Goal: Task Accomplishment & Management: Complete application form

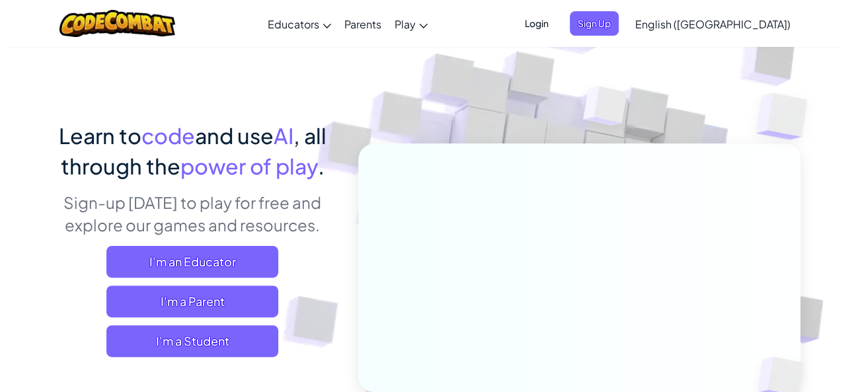
scroll to position [40, 0]
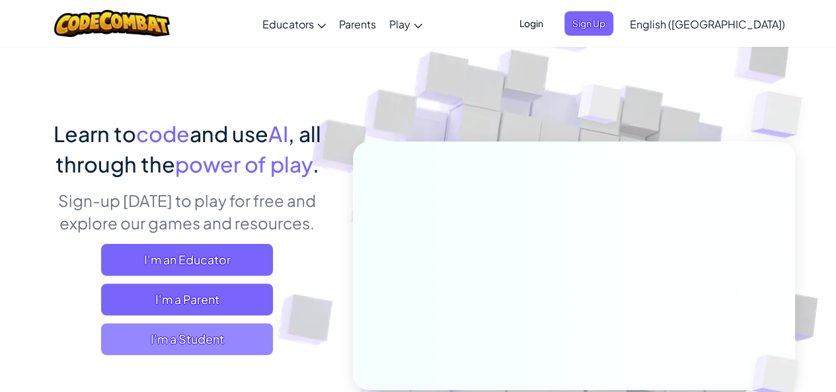
click at [204, 335] on span "I'm a Student" at bounding box center [187, 339] width 172 height 32
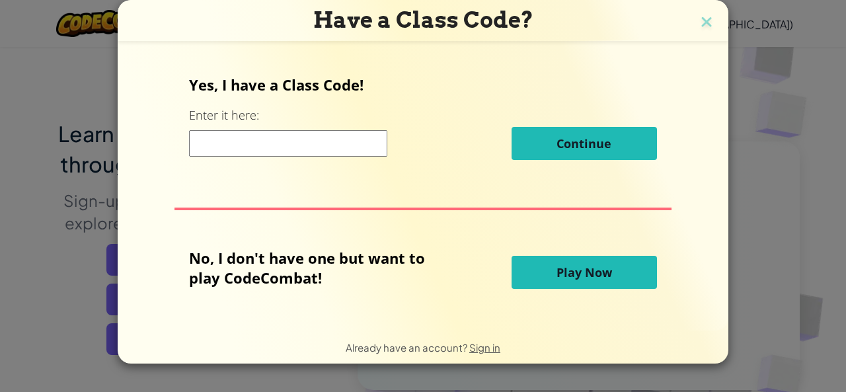
click at [317, 152] on input at bounding box center [288, 143] width 198 height 26
type input "HouseTeamRice"
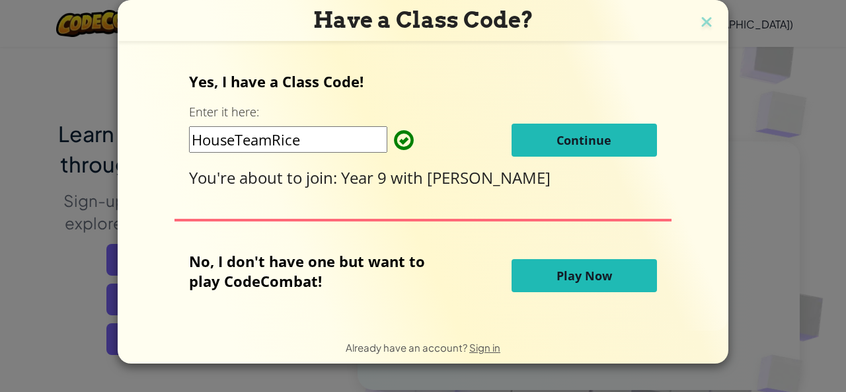
click at [570, 147] on button "Continue" at bounding box center [584, 140] width 145 height 33
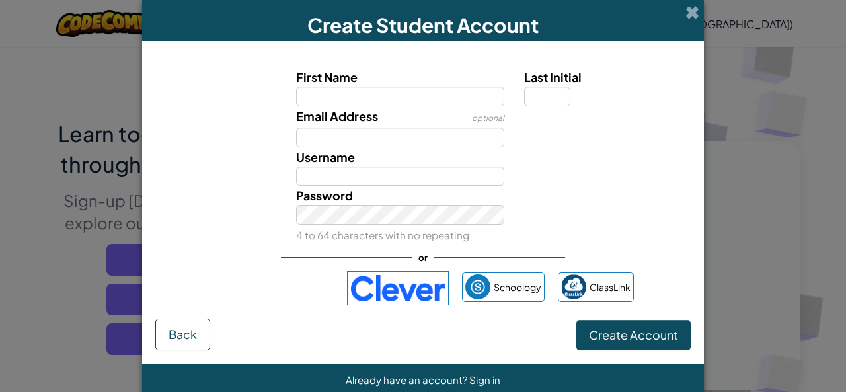
click at [445, 99] on input "First Name" at bounding box center [400, 97] width 209 height 20
click at [446, 99] on input "First Name" at bounding box center [400, 97] width 209 height 20
type input "MARIABRONOVSKAYA05"
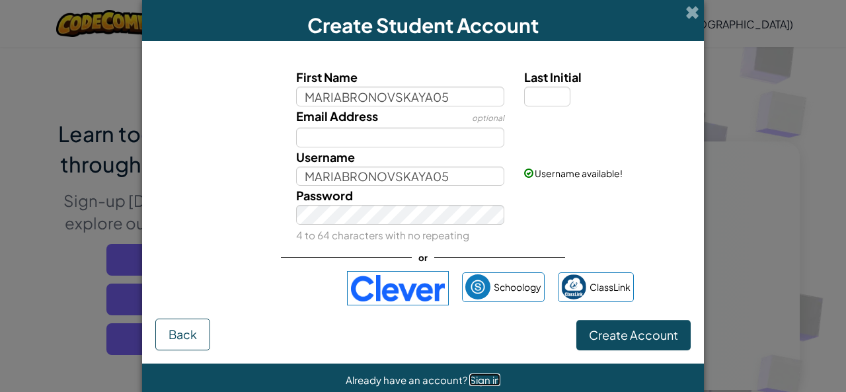
click at [483, 378] on span "Sign in" at bounding box center [484, 380] width 31 height 13
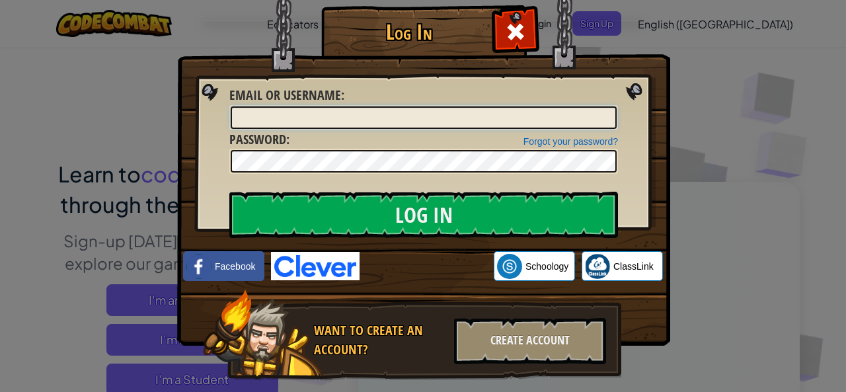
click at [409, 115] on input "Email or Username :" at bounding box center [424, 117] width 386 height 22
click at [472, 105] on div at bounding box center [423, 117] width 389 height 25
click at [464, 116] on input "Email or Username :" at bounding box center [424, 117] width 386 height 22
type input "BRONOVSKAYA05"
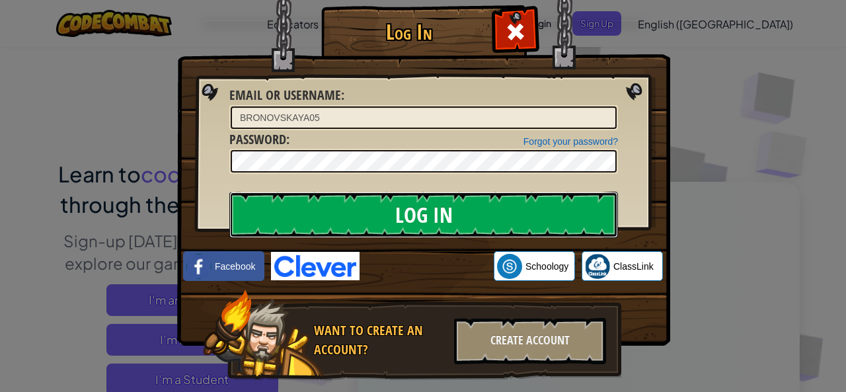
click at [487, 213] on input "Log In" at bounding box center [423, 215] width 389 height 46
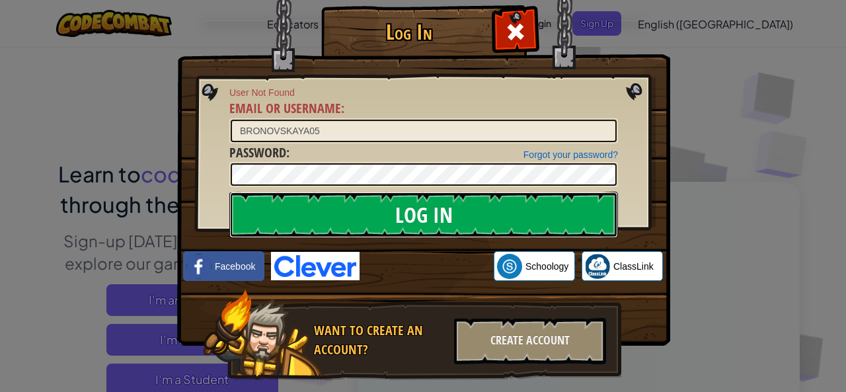
click at [487, 213] on input "Log In" at bounding box center [423, 215] width 389 height 46
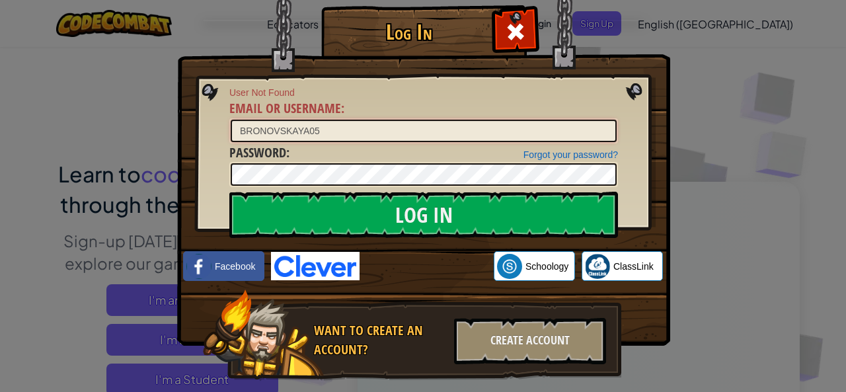
click at [449, 133] on input "BRONOVSKAYA05" at bounding box center [424, 131] width 386 height 22
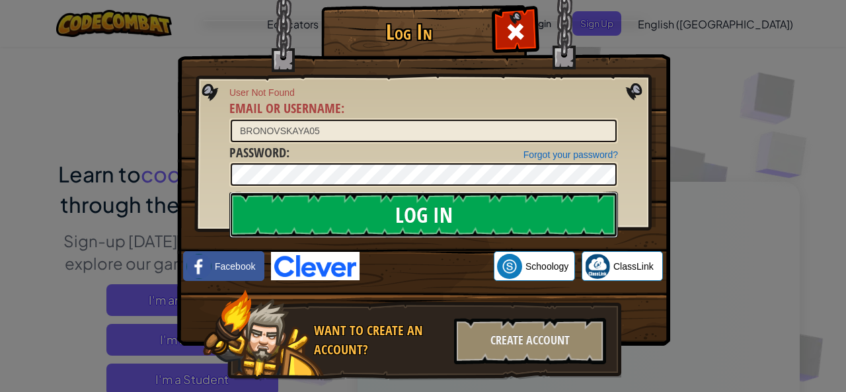
click at [403, 203] on input "Log In" at bounding box center [423, 215] width 389 height 46
click at [391, 203] on input "Log In" at bounding box center [423, 215] width 389 height 46
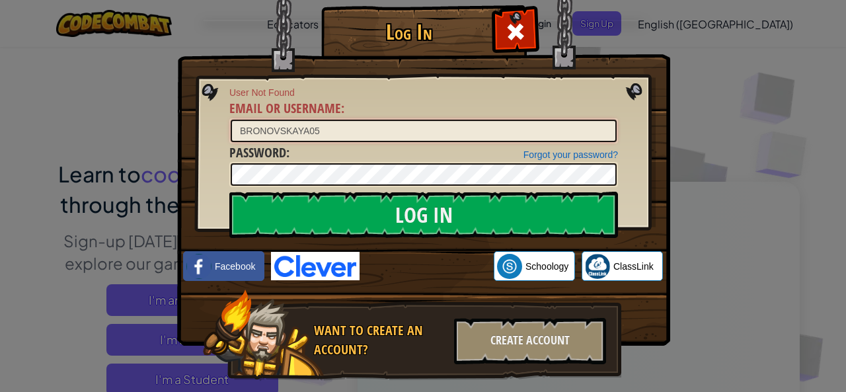
click at [336, 127] on input "BRONOVSKAYA05" at bounding box center [424, 131] width 386 height 22
click at [633, 88] on img at bounding box center [423, 153] width 493 height 385
click at [528, 37] on div at bounding box center [516, 30] width 42 height 42
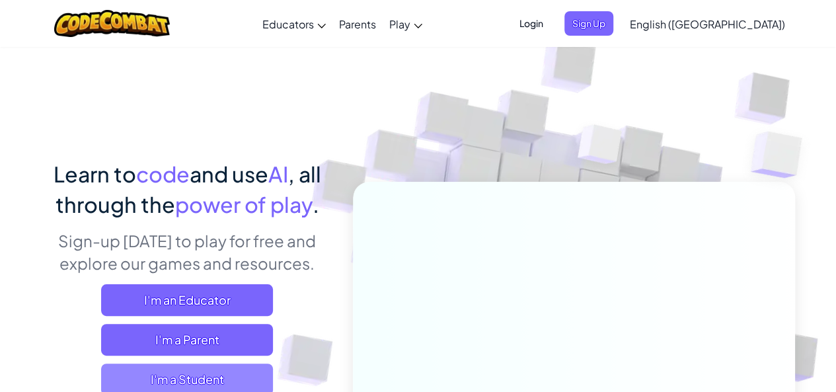
click at [233, 379] on span "I'm a Student" at bounding box center [187, 380] width 172 height 32
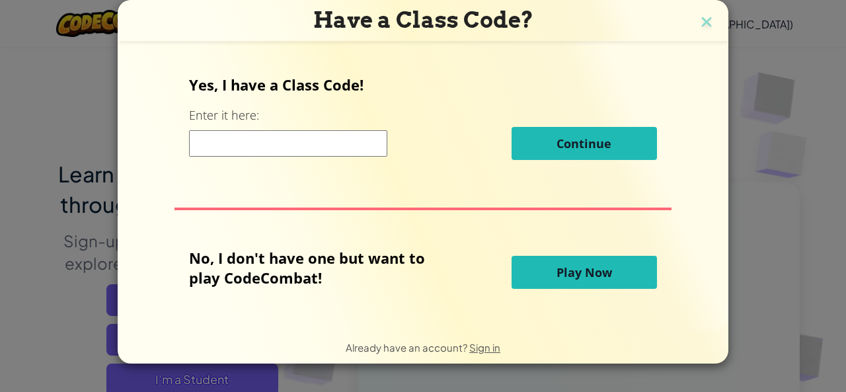
click at [352, 157] on div "Continue" at bounding box center [422, 143] width 467 height 33
click at [349, 145] on input at bounding box center [288, 143] width 198 height 26
type input "HouseTeamRice"
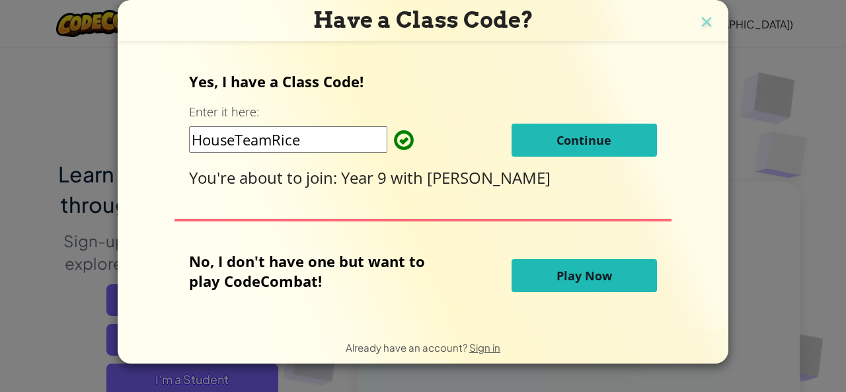
click at [584, 126] on button "Continue" at bounding box center [584, 140] width 145 height 33
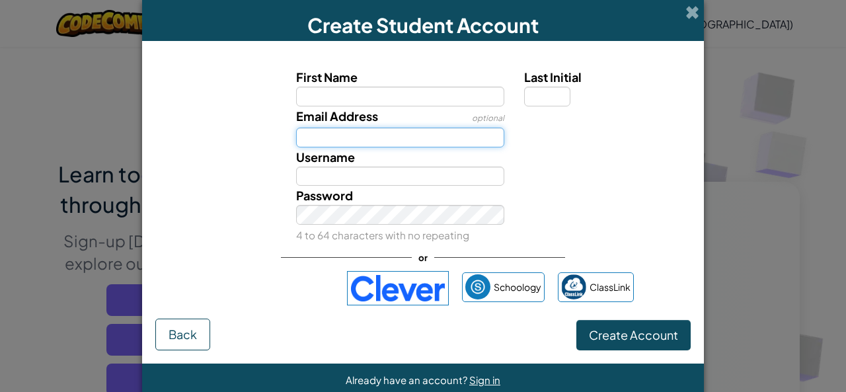
click at [444, 136] on input "Email Address" at bounding box center [400, 138] width 209 height 20
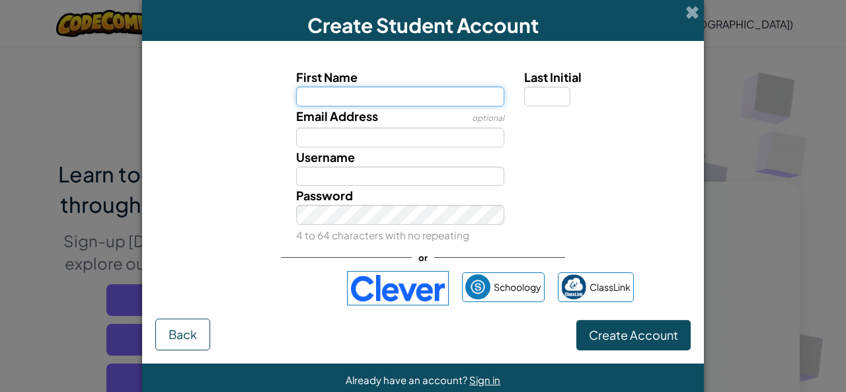
click at [436, 100] on input "First Name" at bounding box center [400, 97] width 209 height 20
type input "MARIABRONOVSKAYA05"
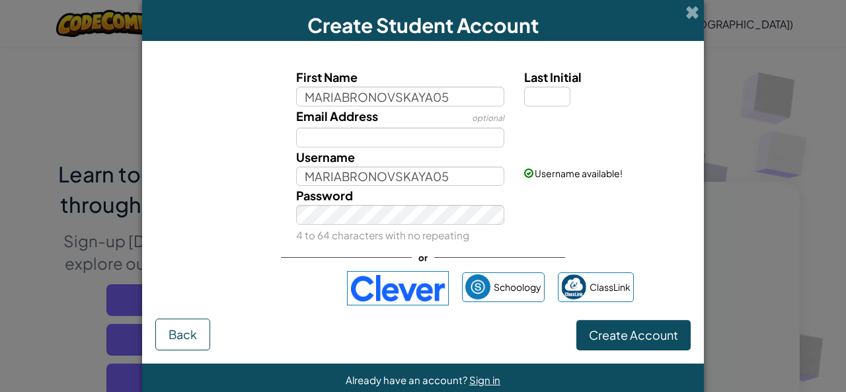
click at [524, 84] on span "Last Initial" at bounding box center [553, 76] width 58 height 15
click at [524, 87] on input "Last Initial" at bounding box center [547, 97] width 46 height 20
click at [528, 87] on input "Last Initial" at bounding box center [547, 97] width 46 height 20
type input "B"
type input "MARIABRONOVSKAYA05B"
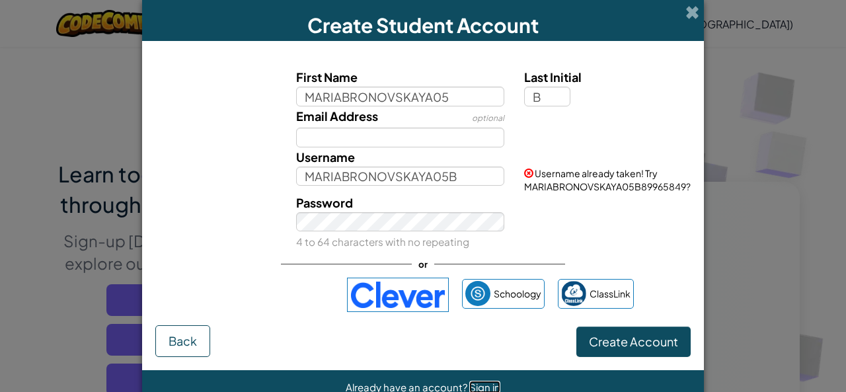
click at [475, 385] on span "Sign in" at bounding box center [484, 387] width 31 height 13
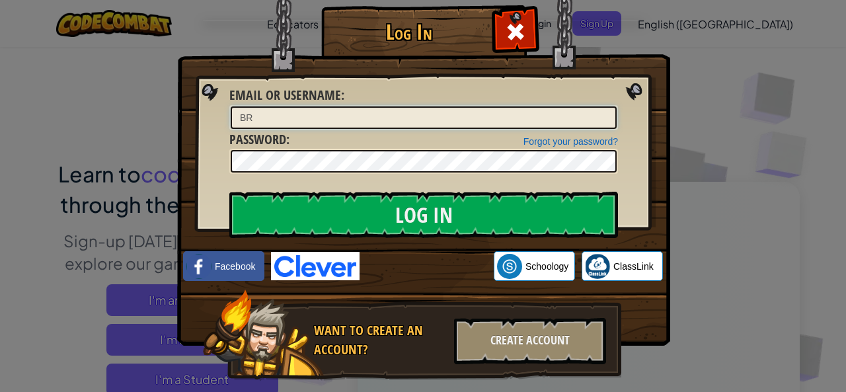
type input "BRONOVSKAYA05"
click at [564, 143] on link "Forgot your password?" at bounding box center [571, 141] width 95 height 11
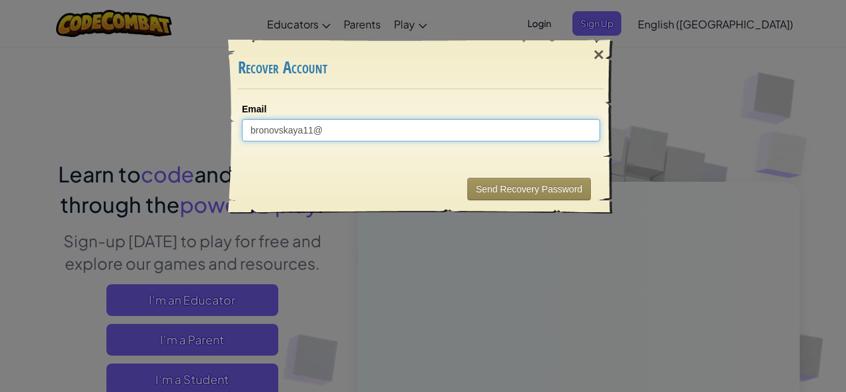
type input "[EMAIL_ADDRESS][DOMAIN_NAME]"
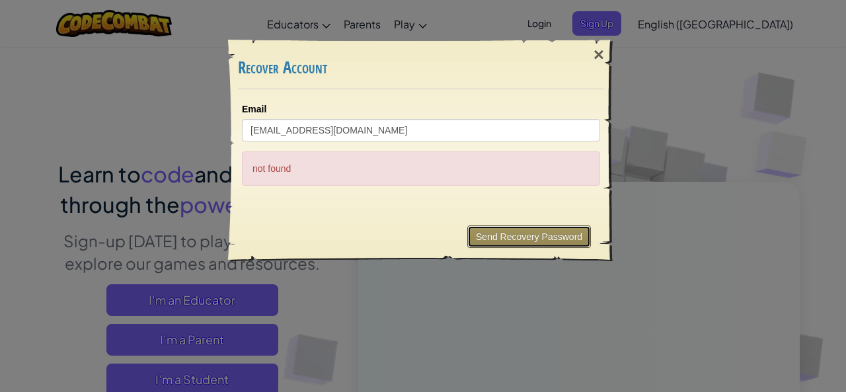
click at [571, 231] on button "Send Recovery Password" at bounding box center [529, 236] width 124 height 22
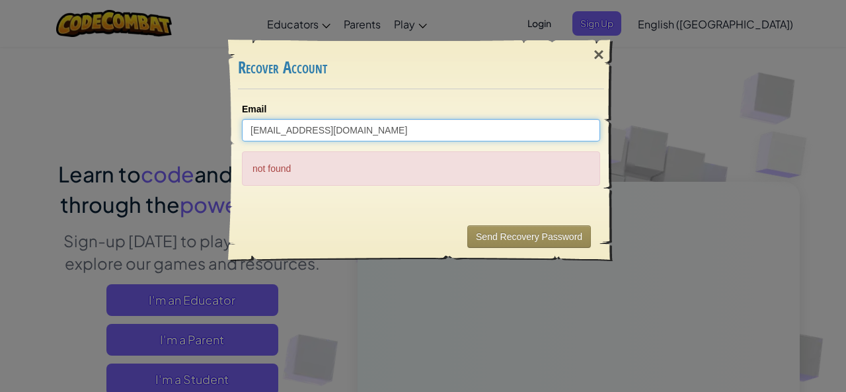
click at [358, 130] on input "[EMAIL_ADDRESS][DOMAIN_NAME]" at bounding box center [421, 130] width 358 height 22
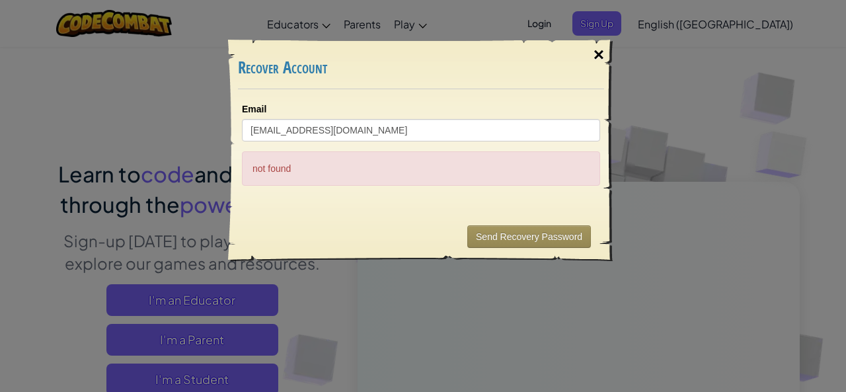
click at [594, 54] on div "×" at bounding box center [599, 55] width 30 height 38
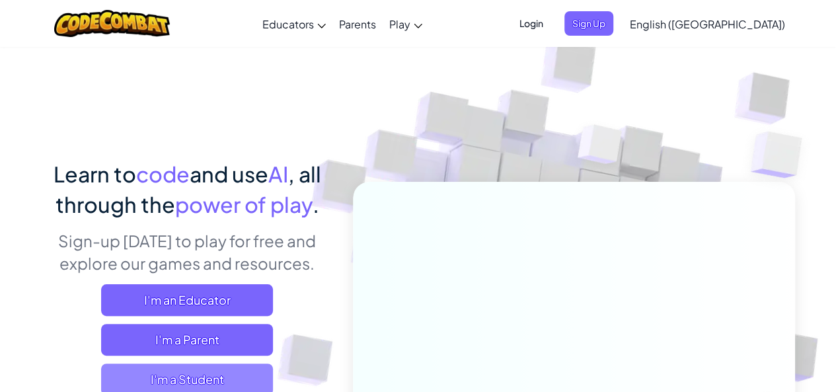
click at [258, 376] on span "I'm a Student" at bounding box center [187, 380] width 172 height 32
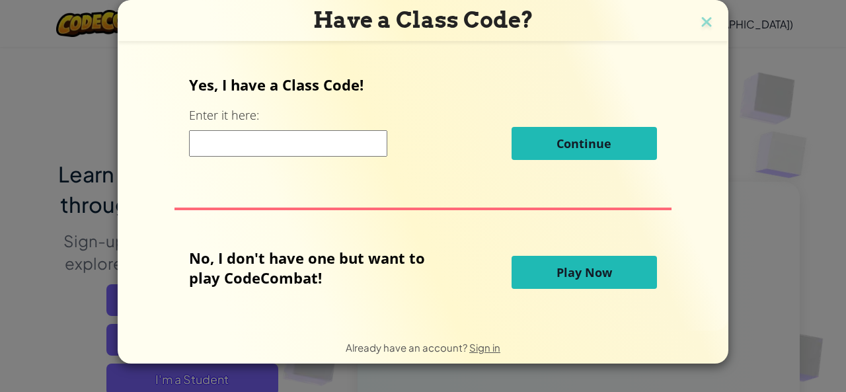
click at [315, 140] on input at bounding box center [288, 143] width 198 height 26
type input "HouseTeamRice"
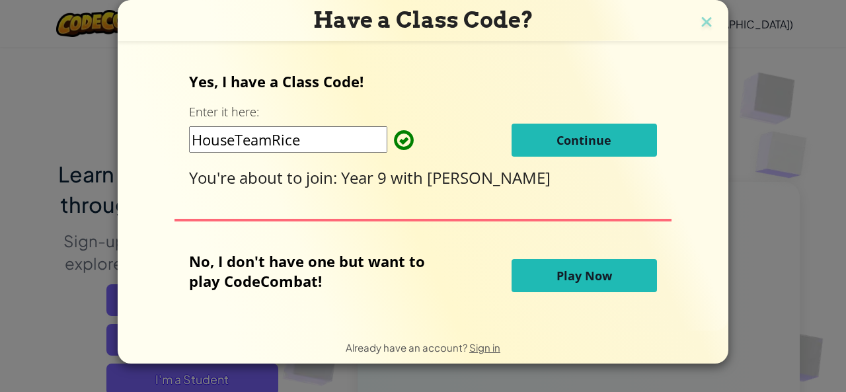
click at [588, 137] on span "Continue" at bounding box center [584, 140] width 55 height 16
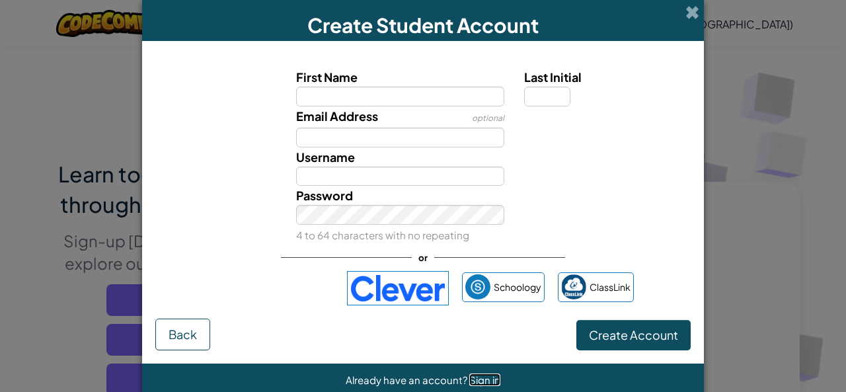
click at [476, 374] on span "Sign in" at bounding box center [484, 380] width 31 height 13
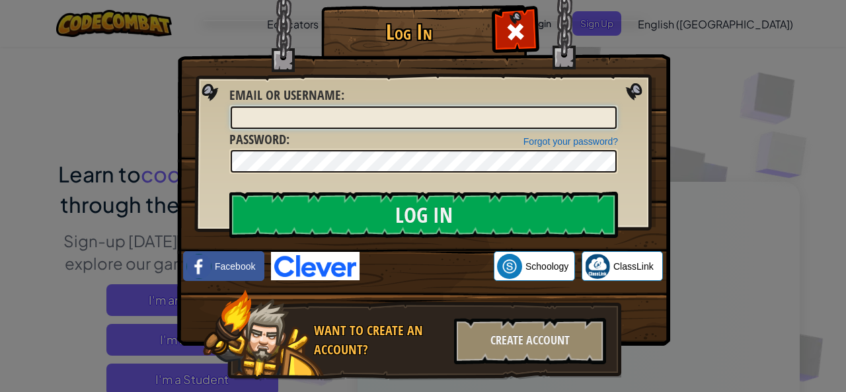
click at [383, 113] on input "Email or Username :" at bounding box center [424, 117] width 386 height 22
type input "[EMAIL_ADDRESS][DOMAIN_NAME]"
click at [541, 141] on link "Forgot your password?" at bounding box center [571, 141] width 95 height 11
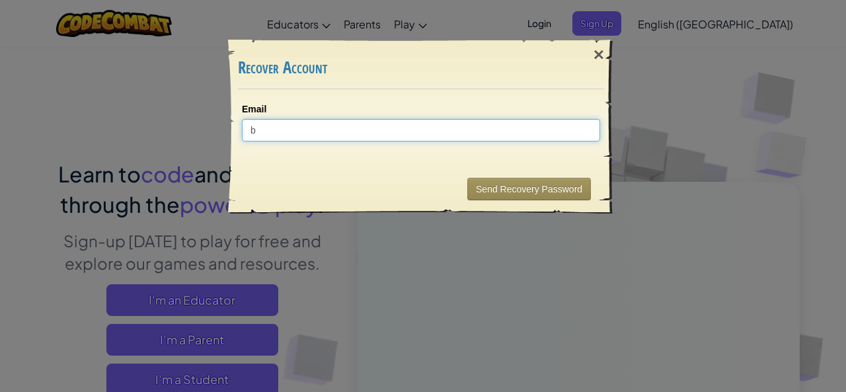
type input "[EMAIL_ADDRESS][DOMAIN_NAME]"
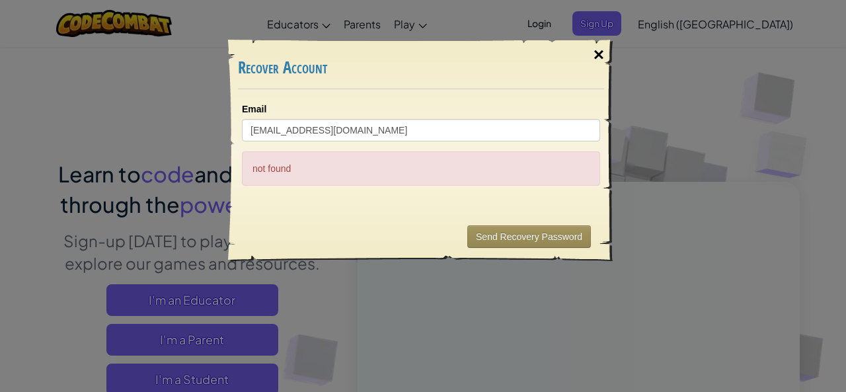
click at [602, 46] on div "×" at bounding box center [599, 55] width 30 height 38
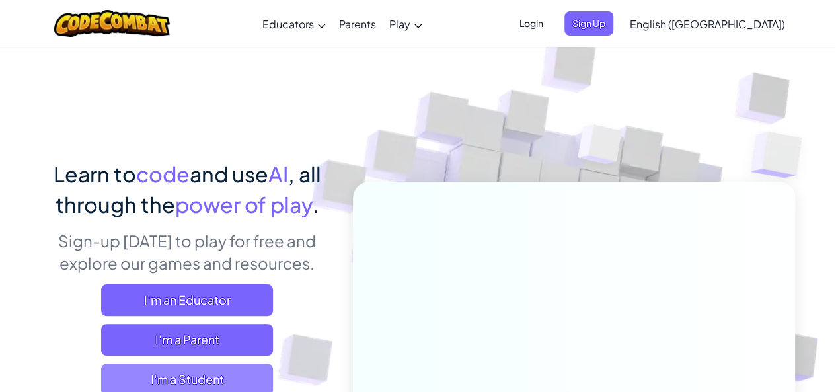
click at [182, 372] on span "I'm a Student" at bounding box center [187, 380] width 172 height 32
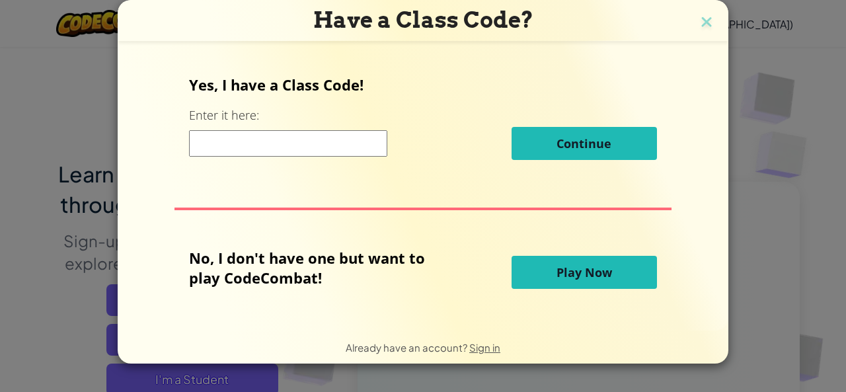
click at [285, 140] on input at bounding box center [288, 143] width 198 height 26
type input "HouseTeamRice"
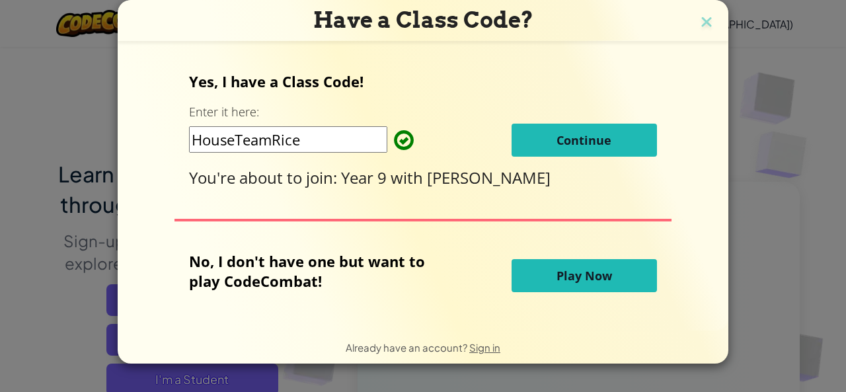
click at [599, 140] on span "Continue" at bounding box center [584, 140] width 55 height 16
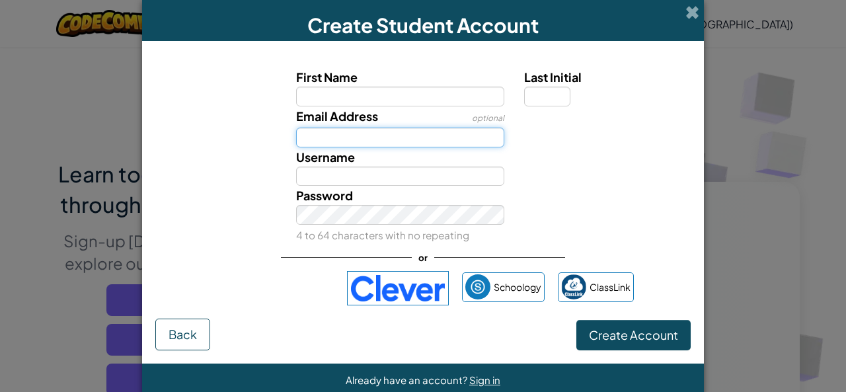
click at [369, 143] on input "Email Address" at bounding box center [400, 138] width 209 height 20
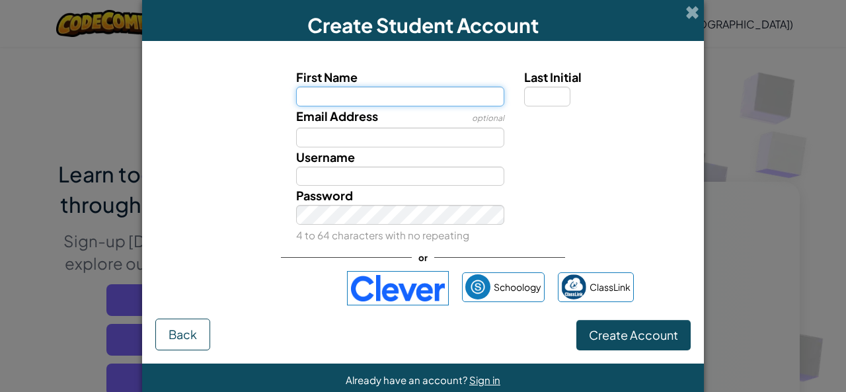
click at [372, 89] on input "First Name" at bounding box center [400, 97] width 209 height 20
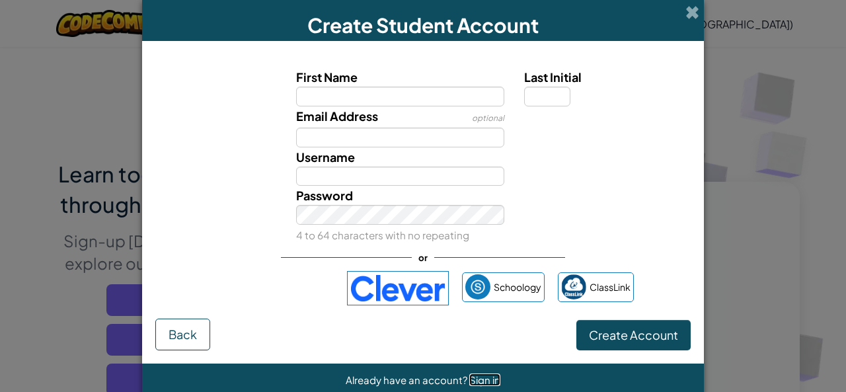
click at [486, 378] on span "Sign in" at bounding box center [484, 380] width 31 height 13
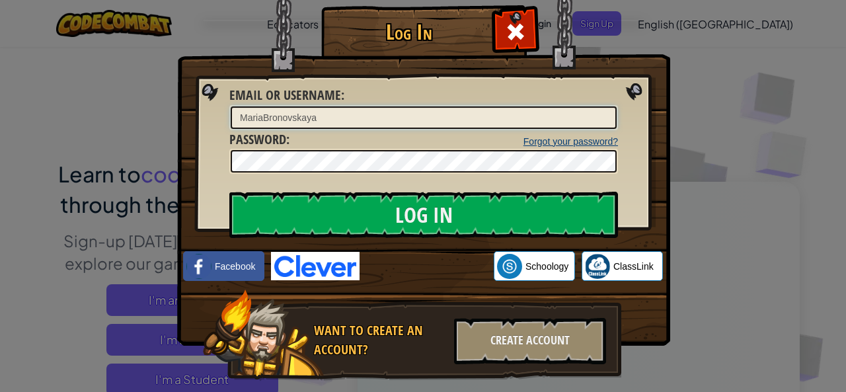
type input "MariaBronovskaya"
click at [602, 141] on link "Forgot your password?" at bounding box center [571, 141] width 95 height 11
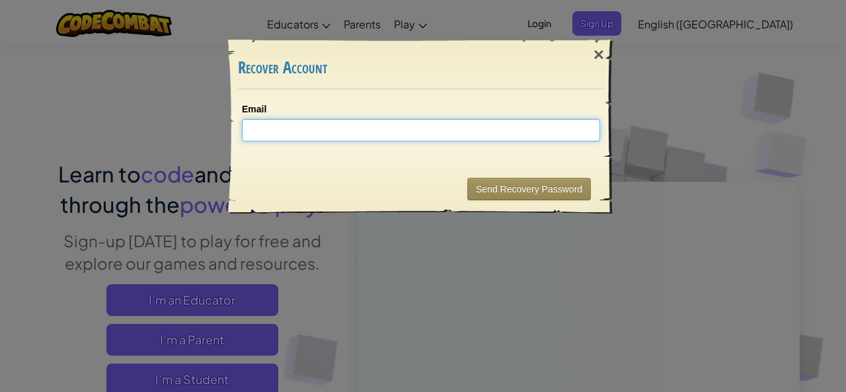
click at [485, 123] on input "Email" at bounding box center [421, 130] width 358 height 22
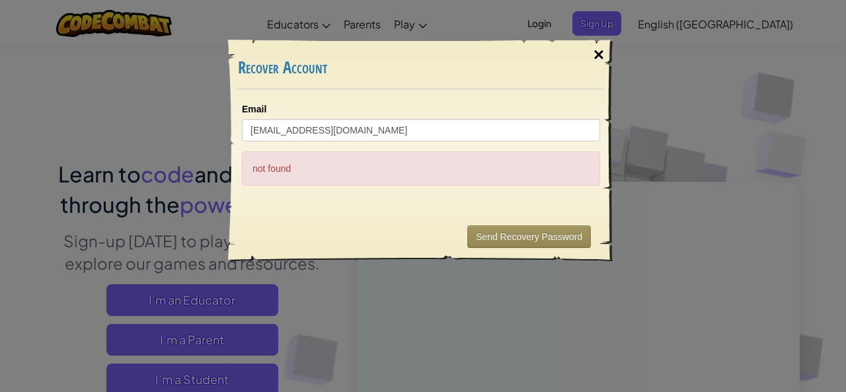
click at [608, 52] on div "×" at bounding box center [599, 55] width 30 height 38
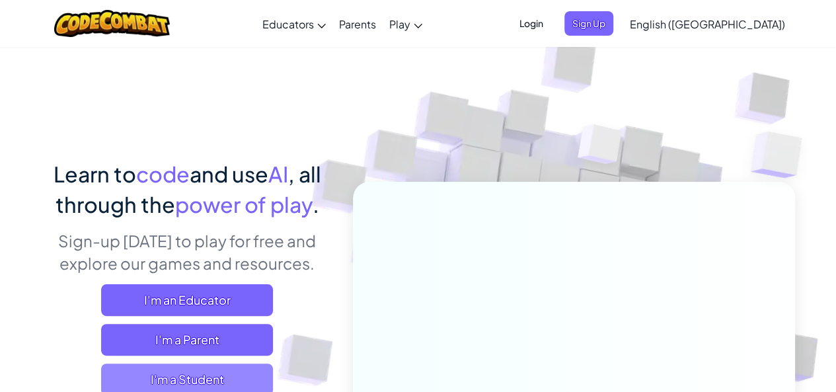
click at [201, 385] on span "I'm a Student" at bounding box center [187, 380] width 172 height 32
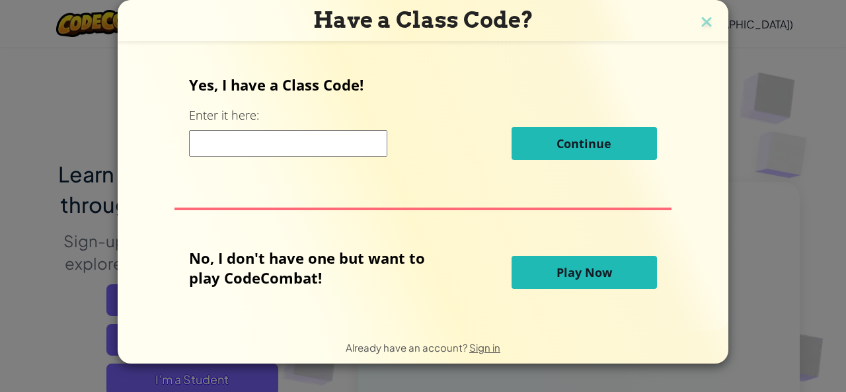
click at [270, 122] on div "Yes, I have a Class Code! Enter it here: Continue" at bounding box center [422, 122] width 467 height 95
click at [299, 154] on input at bounding box center [288, 143] width 198 height 26
type input "HouseTeamRice"
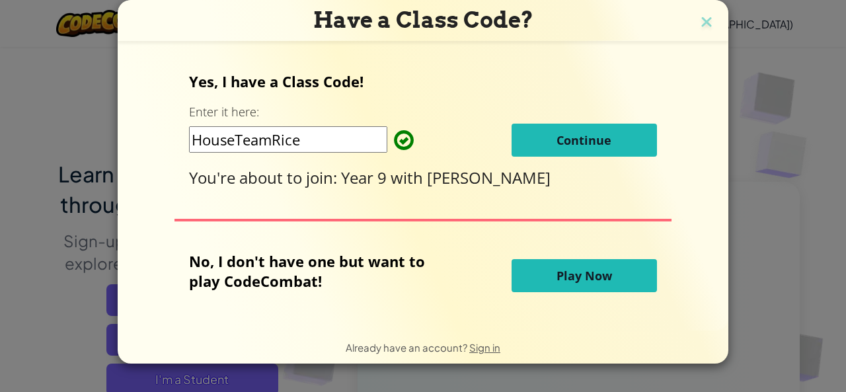
click at [590, 139] on span "Continue" at bounding box center [584, 140] width 55 height 16
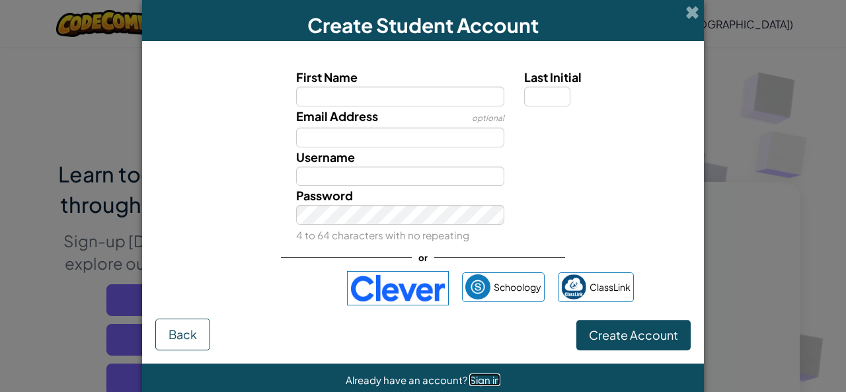
click at [477, 378] on span "Sign in" at bounding box center [484, 380] width 31 height 13
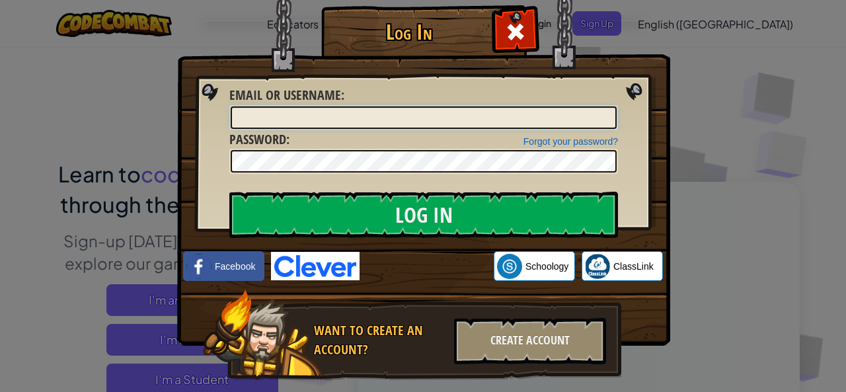
click at [413, 121] on input "Email or Username :" at bounding box center [424, 117] width 386 height 22
click at [353, 115] on input "BRONOVSKAYA05" at bounding box center [424, 117] width 386 height 22
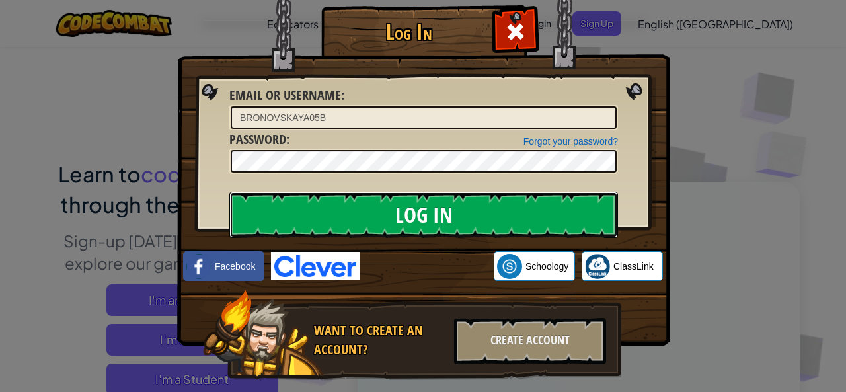
click at [413, 199] on input "Log In" at bounding box center [423, 215] width 389 height 46
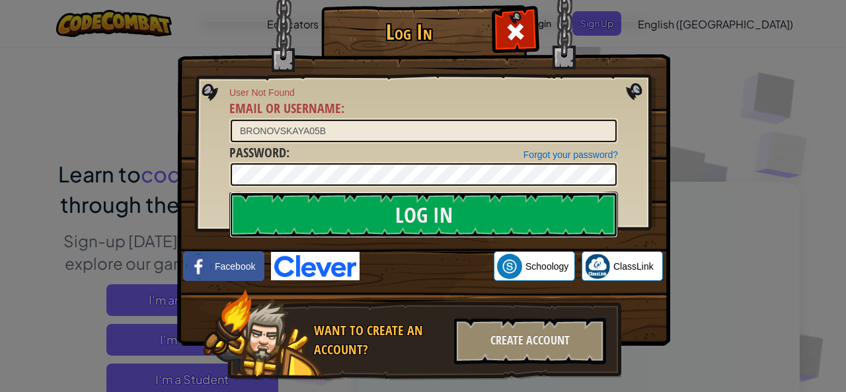
drag, startPoint x: 413, startPoint y: 199, endPoint x: 424, endPoint y: 190, distance: 14.6
click at [424, 190] on div "Log In User Not Found Email or Username : BRONOVSKAYA05B Forgot your password? …" at bounding box center [423, 212] width 440 height 385
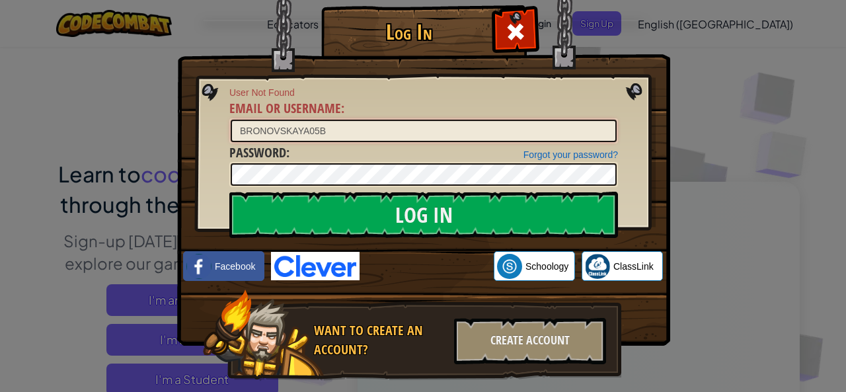
click at [234, 127] on input "BRONOVSKAYA05B" at bounding box center [424, 131] width 386 height 22
type input "MARIABRONOVSKAYA05B"
click at [358, 190] on img at bounding box center [423, 153] width 493 height 385
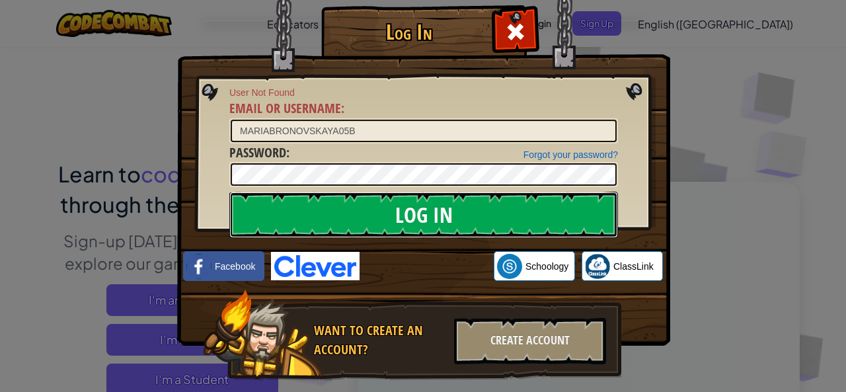
click at [369, 211] on input "Log In" at bounding box center [423, 215] width 389 height 46
